Goal: Information Seeking & Learning: Learn about a topic

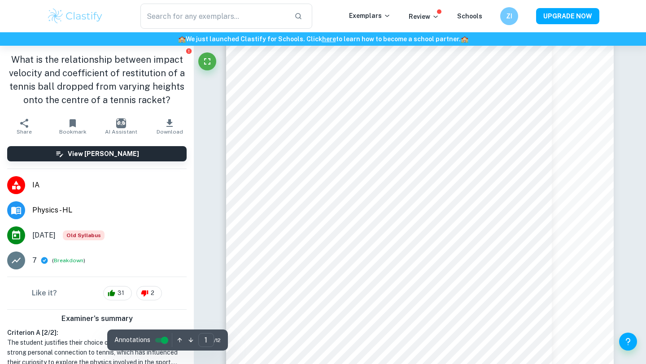
scroll to position [69, 0]
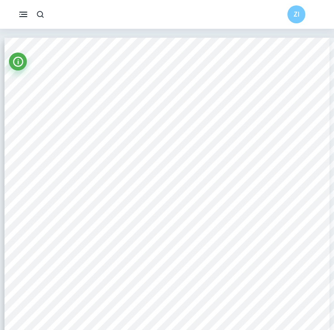
scroll to position [801, 0]
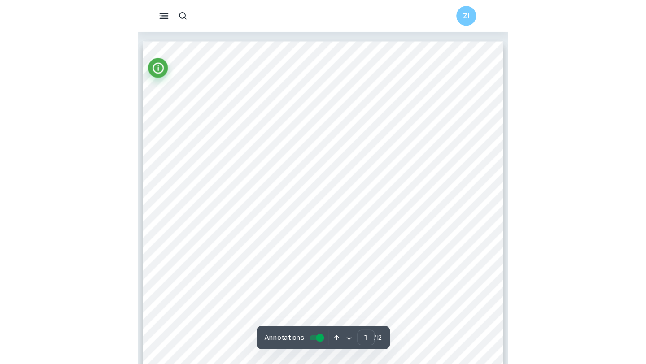
scroll to position [69, 0]
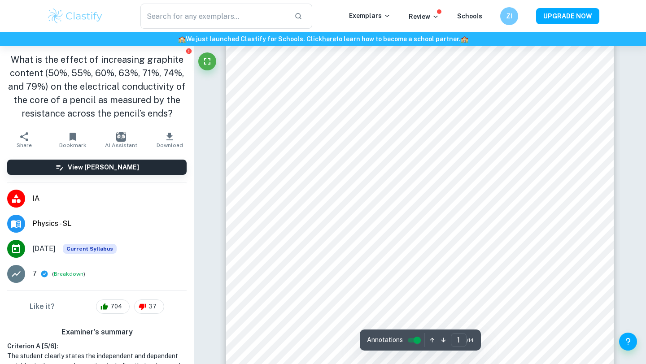
scroll to position [151, 0]
